Goal: Complete application form

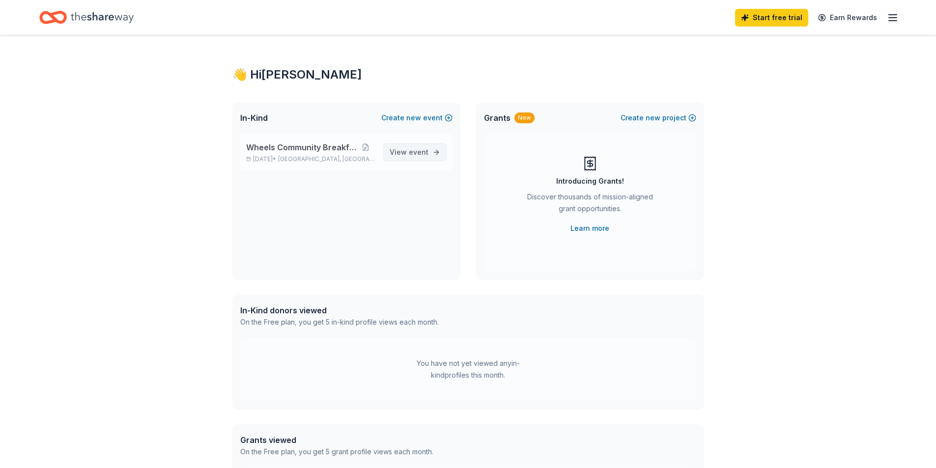
click at [422, 151] on span "event" at bounding box center [419, 152] width 20 height 8
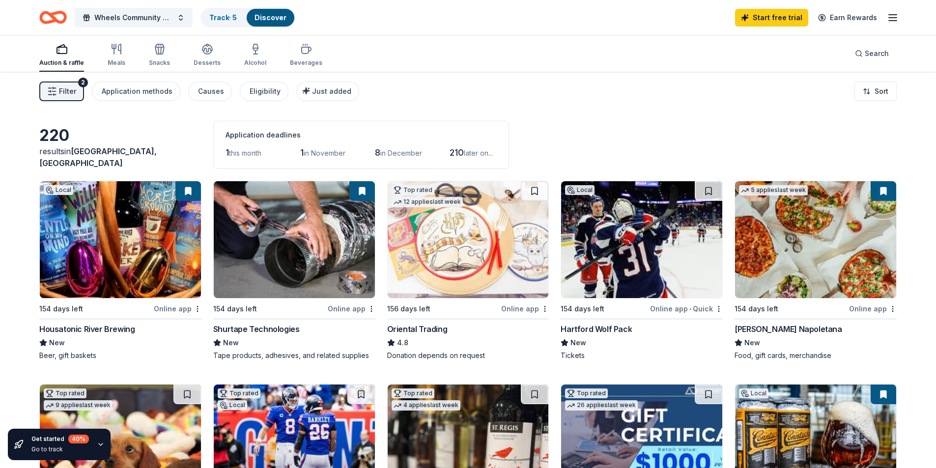
scroll to position [49, 0]
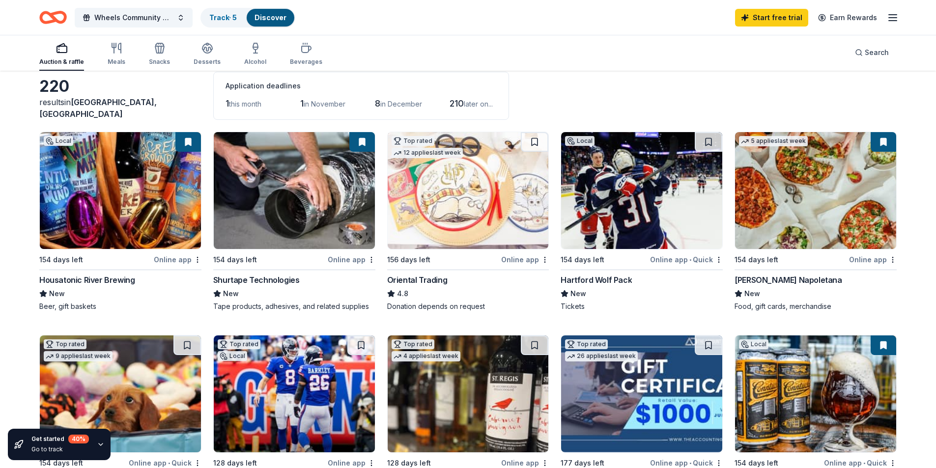
click at [871, 262] on div "Online app" at bounding box center [873, 260] width 48 height 12
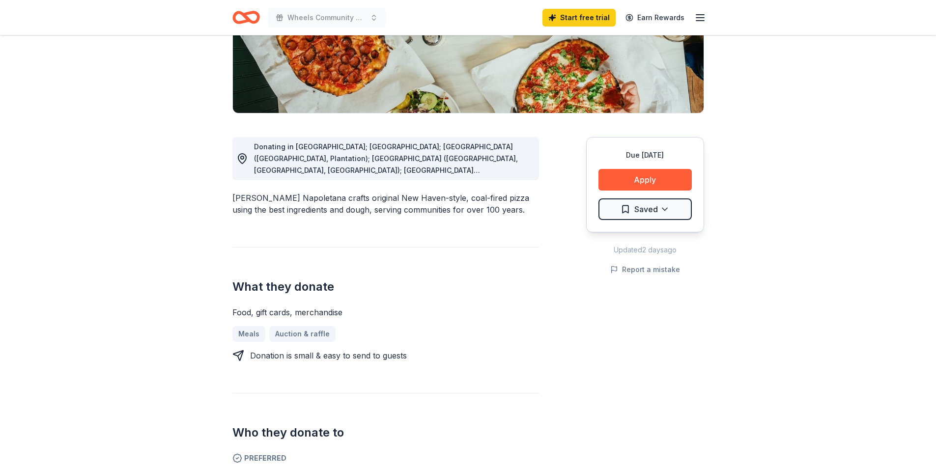
scroll to position [197, 0]
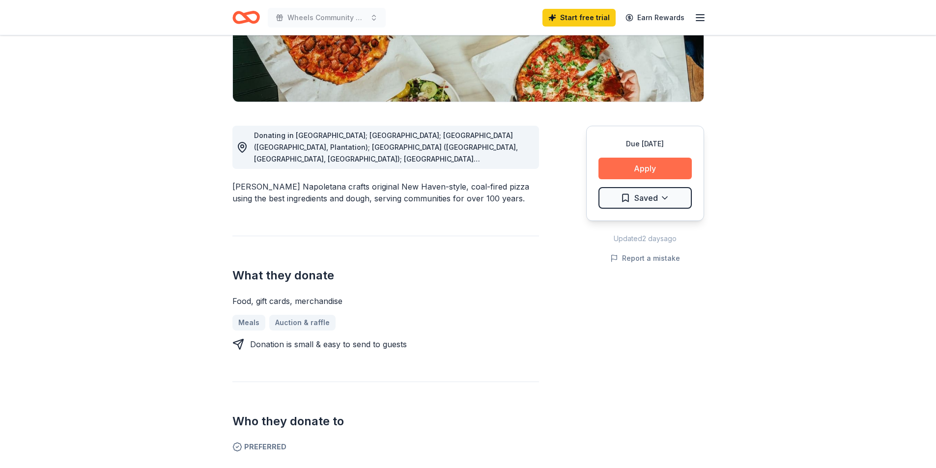
click at [646, 167] on button "Apply" at bounding box center [645, 169] width 93 height 22
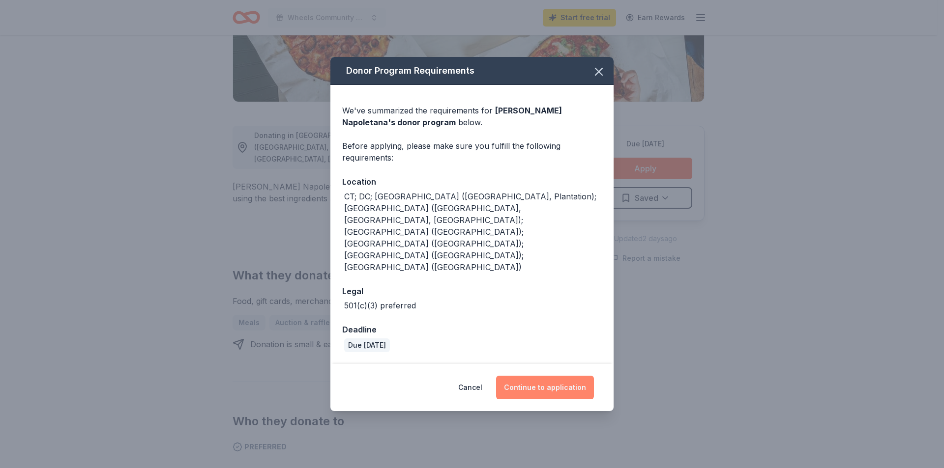
click at [549, 376] on button "Continue to application" at bounding box center [545, 388] width 98 height 24
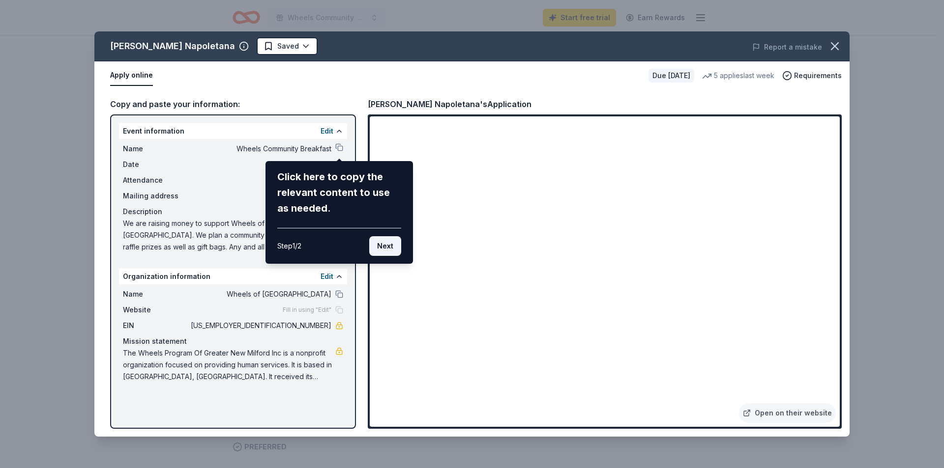
click at [388, 240] on button "Next" at bounding box center [385, 246] width 32 height 20
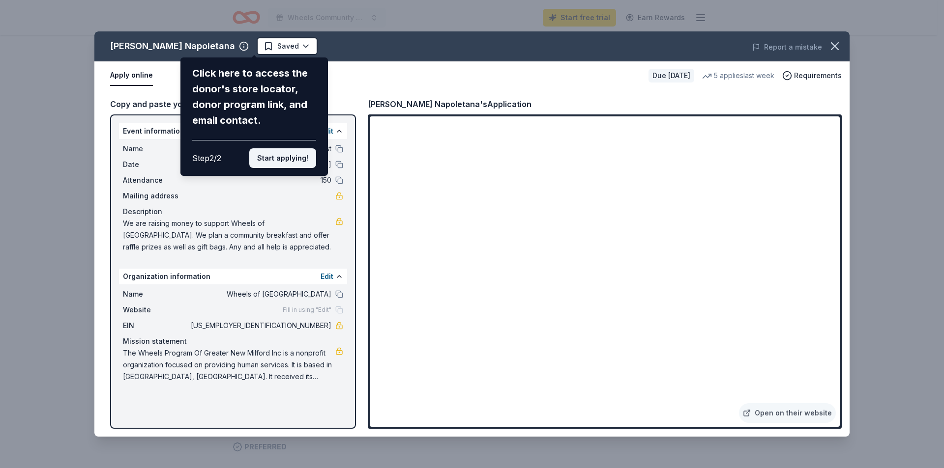
click at [289, 158] on button "Start applying!" at bounding box center [282, 158] width 67 height 20
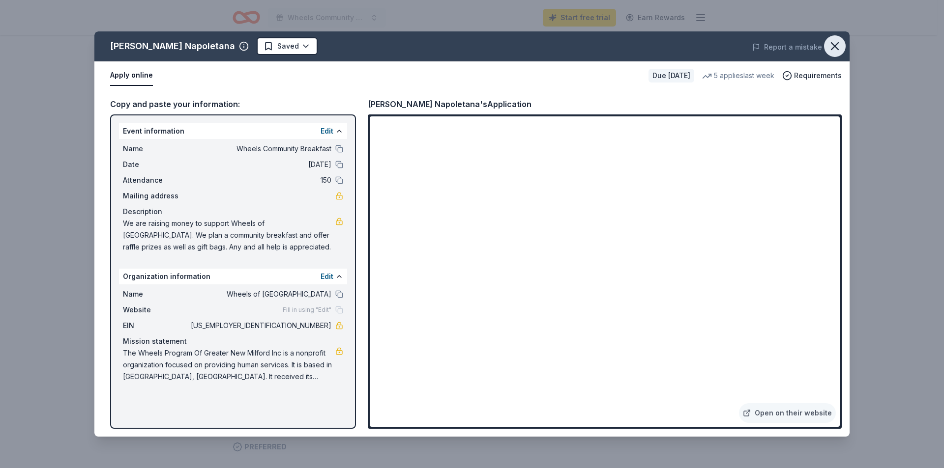
click at [834, 41] on icon "button" at bounding box center [835, 46] width 14 height 14
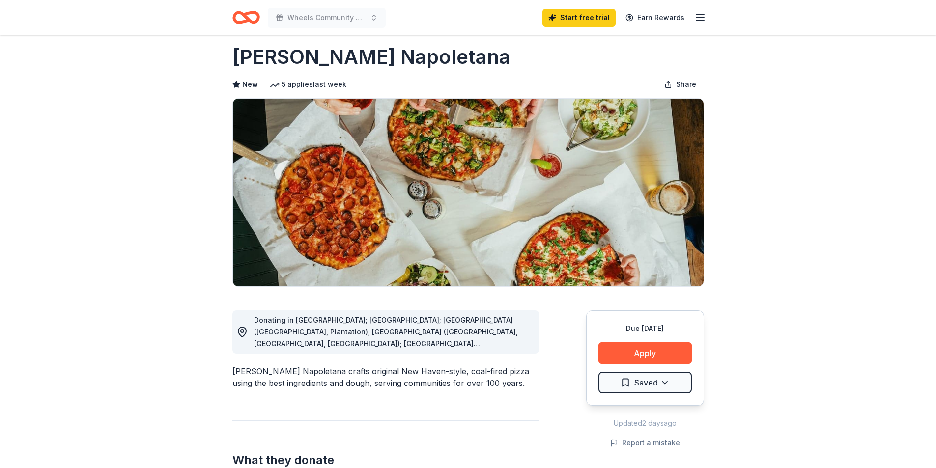
scroll to position [0, 0]
